Goal: Information Seeking & Learning: Understand process/instructions

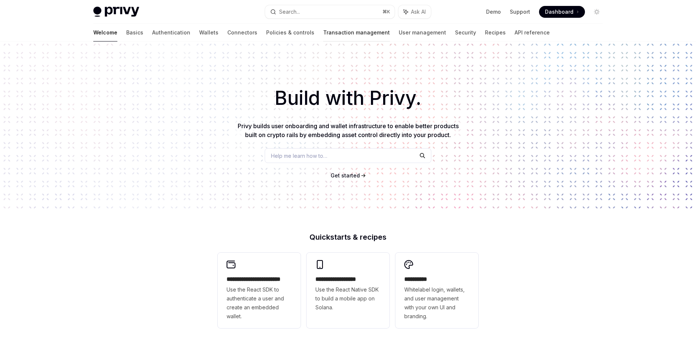
click at [323, 31] on link "Transaction management" at bounding box center [356, 33] width 67 height 18
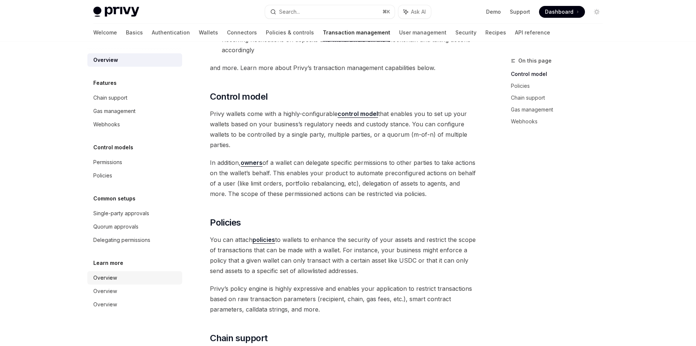
scroll to position [134, 0]
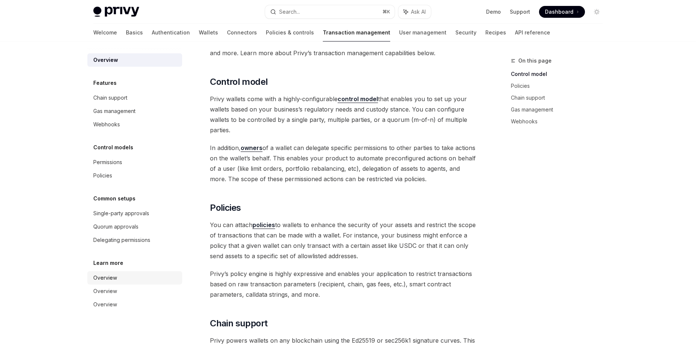
click at [133, 277] on div "Overview" at bounding box center [135, 277] width 84 height 9
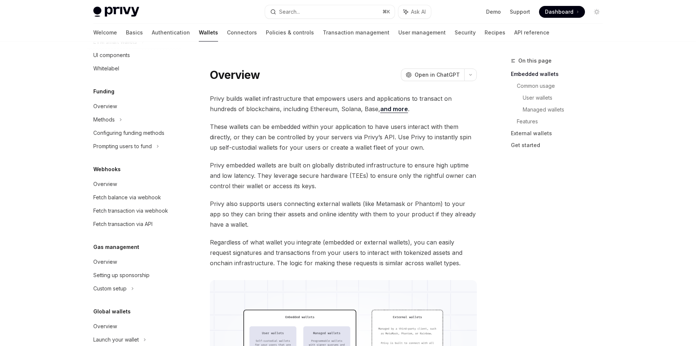
scroll to position [261, 0]
click at [145, 197] on div "Fetch balance via webhook" at bounding box center [127, 197] width 68 height 9
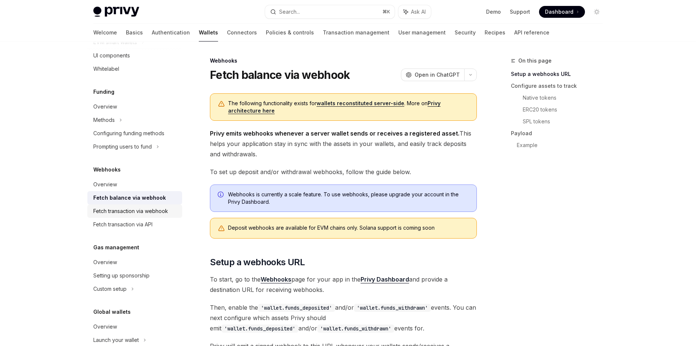
click at [145, 210] on div "Fetch transaction via webhook" at bounding box center [130, 211] width 75 height 9
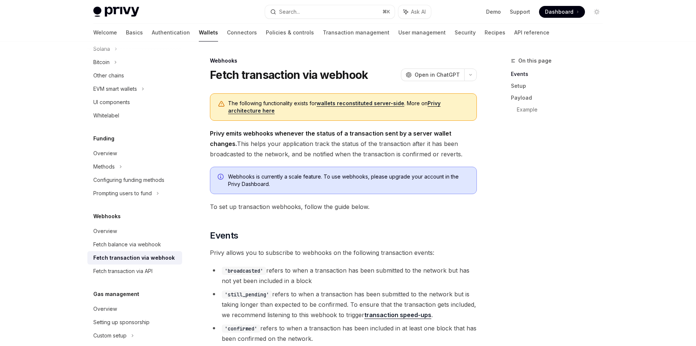
scroll to position [214, 0]
click at [148, 177] on div "Configuring funding methods" at bounding box center [128, 180] width 71 height 9
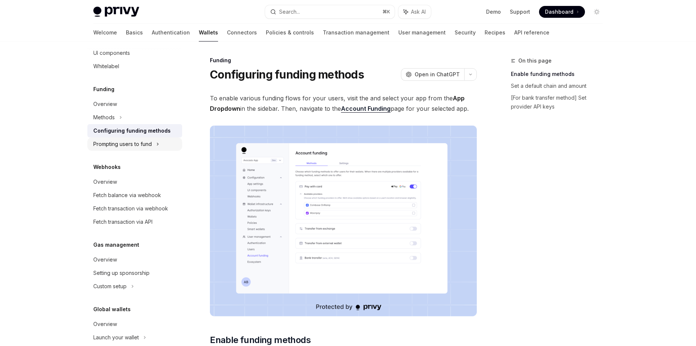
scroll to position [265, 0]
click at [139, 140] on div "Prompting users to fund" at bounding box center [122, 143] width 58 height 9
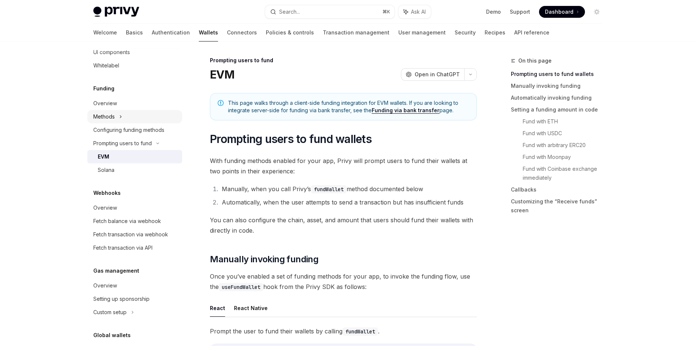
click at [130, 121] on div "Methods" at bounding box center [134, 116] width 95 height 13
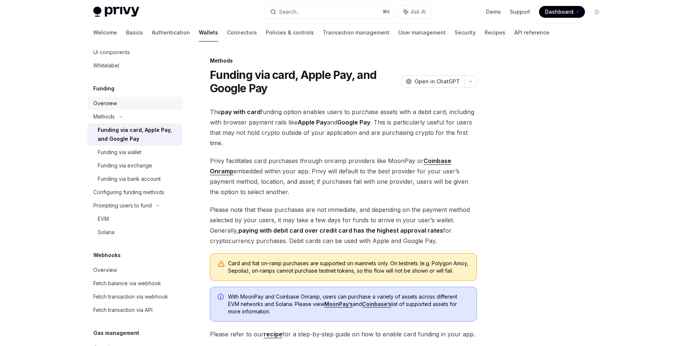
click at [118, 106] on div "Overview" at bounding box center [135, 103] width 84 height 9
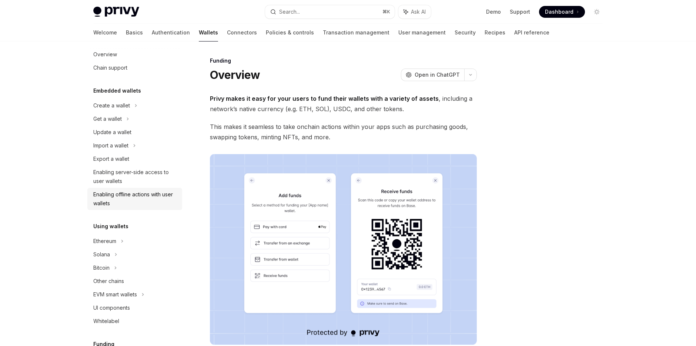
scroll to position [12, 0]
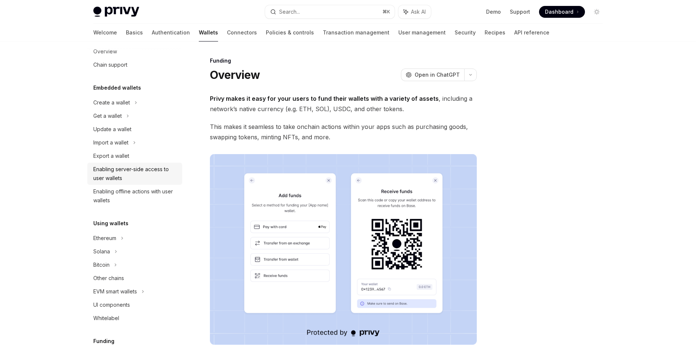
click at [137, 173] on div "Enabling server-side access to user wallets" at bounding box center [135, 174] width 84 height 18
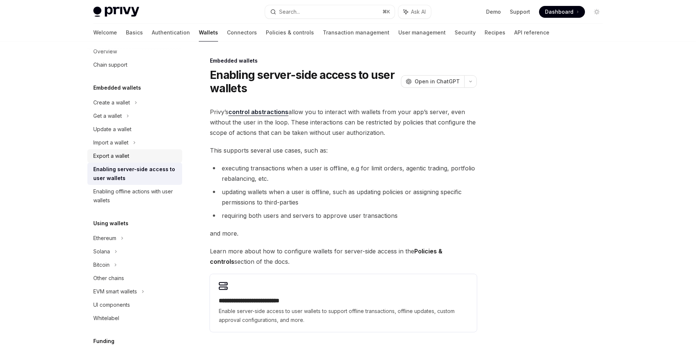
click at [134, 149] on link "Export a wallet" at bounding box center [134, 155] width 95 height 13
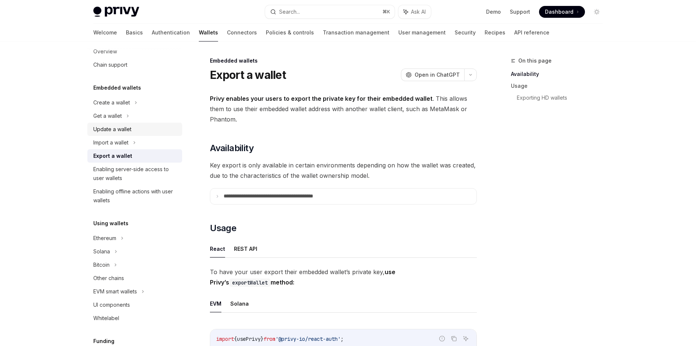
click at [127, 123] on link "Update a wallet" at bounding box center [134, 129] width 95 height 13
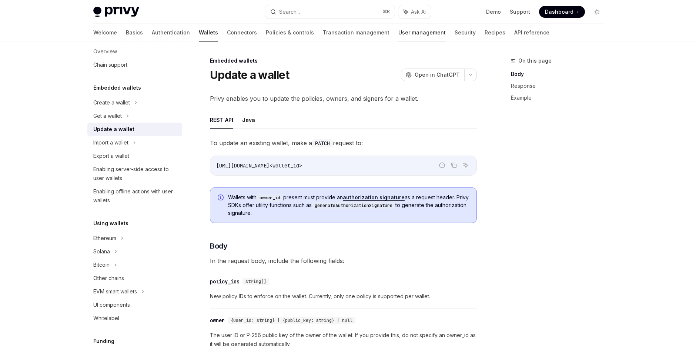
click at [398, 31] on link "User management" at bounding box center [421, 33] width 47 height 18
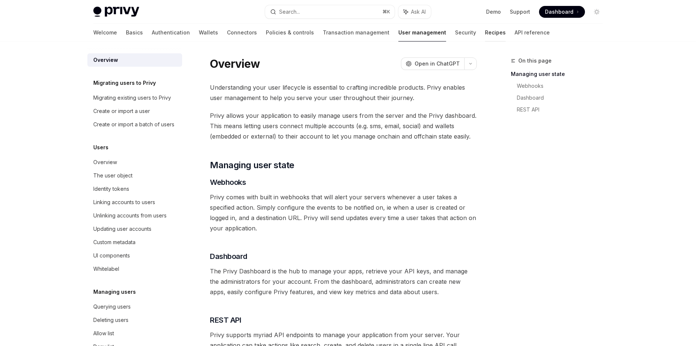
click at [485, 30] on link "Recipes" at bounding box center [495, 33] width 21 height 18
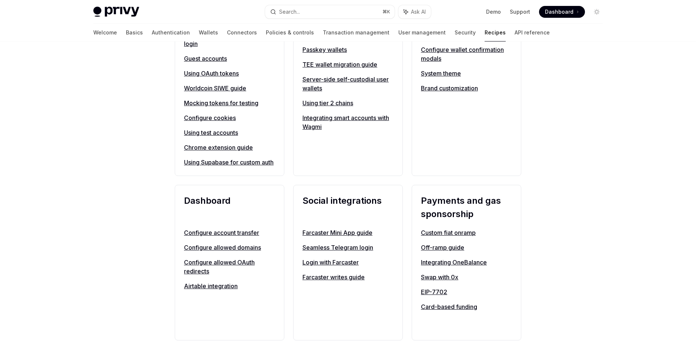
scroll to position [354, 0]
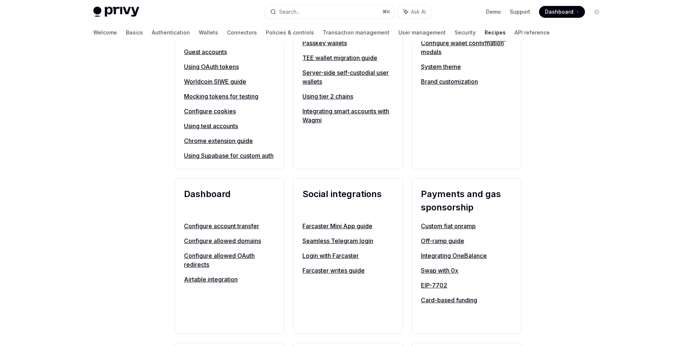
click at [445, 230] on link "Custom fiat onramp" at bounding box center [466, 225] width 91 height 9
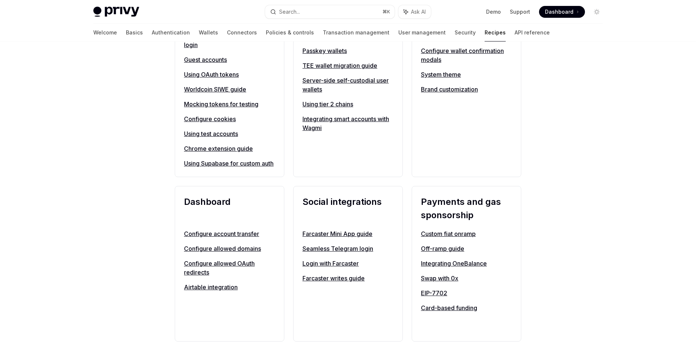
scroll to position [354, 0]
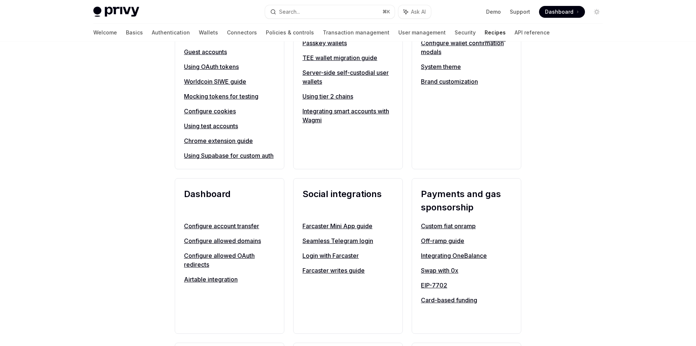
click at [431, 245] on link "Off-ramp guide" at bounding box center [466, 240] width 91 height 9
type textarea "*"
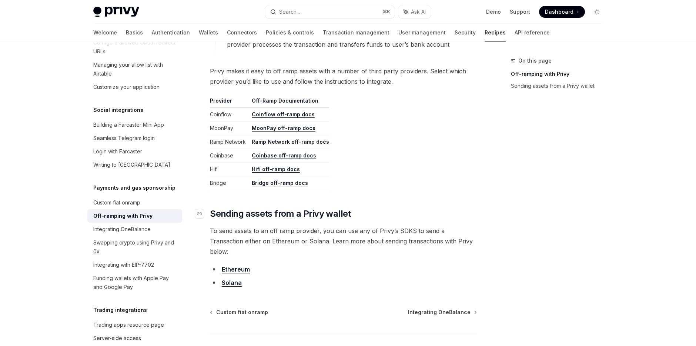
scroll to position [337, 0]
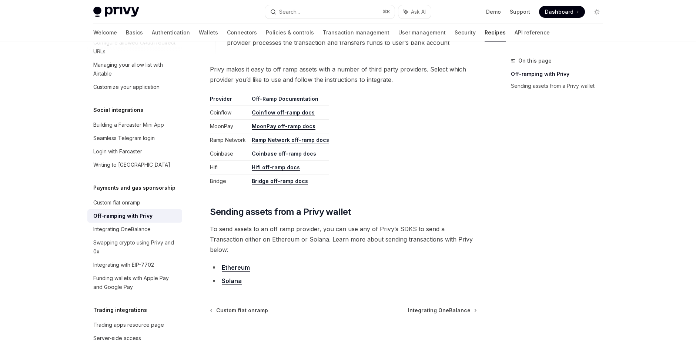
click at [234, 264] on link "Ethereum" at bounding box center [236, 268] width 28 height 8
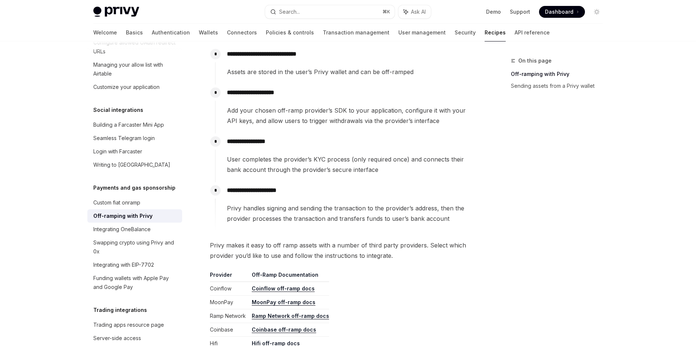
scroll to position [160, 0]
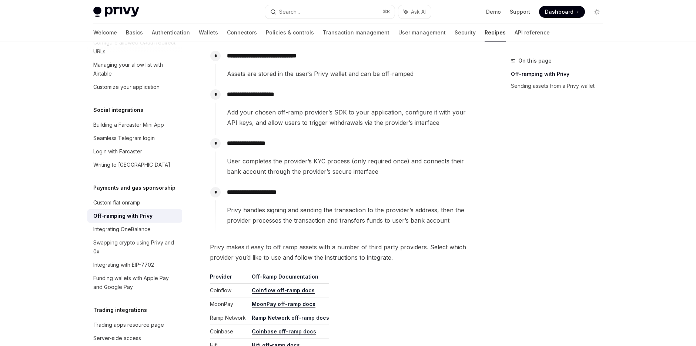
click at [275, 316] on link "Ramp Network off-ramp docs" at bounding box center [290, 317] width 77 height 7
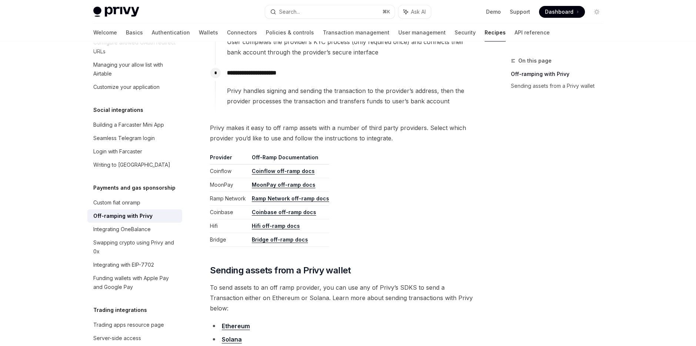
scroll to position [315, 0]
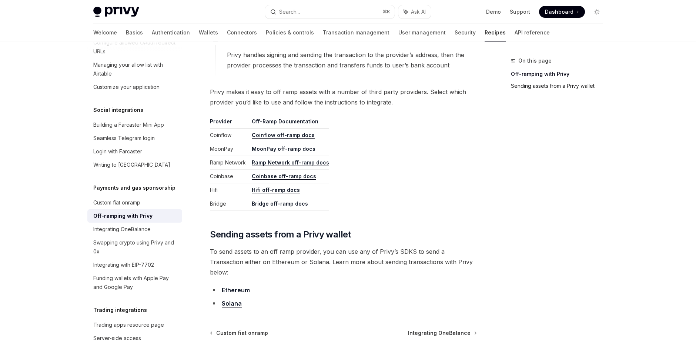
click at [565, 84] on link "Sending assets from a Privy wallet" at bounding box center [560, 86] width 98 height 12
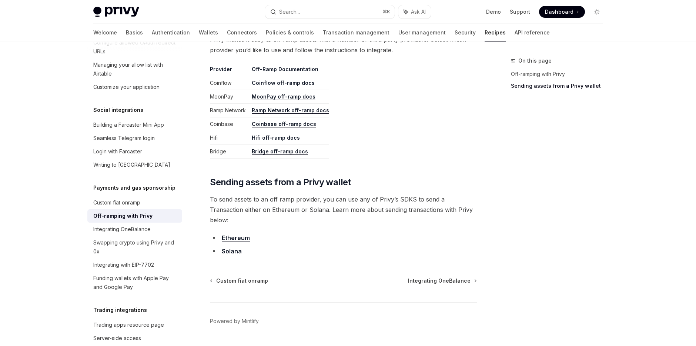
scroll to position [376, 0]
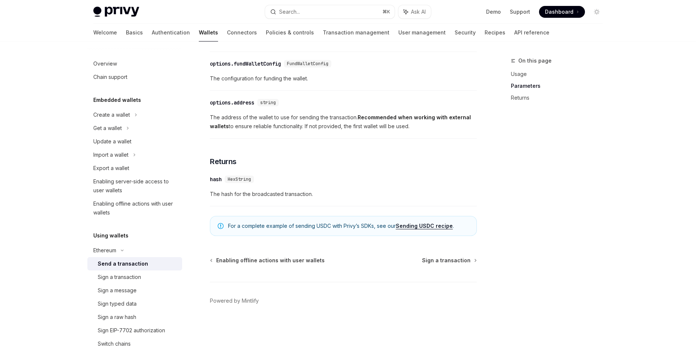
scroll to position [436, 0]
